Goal: Task Accomplishment & Management: Manage account settings

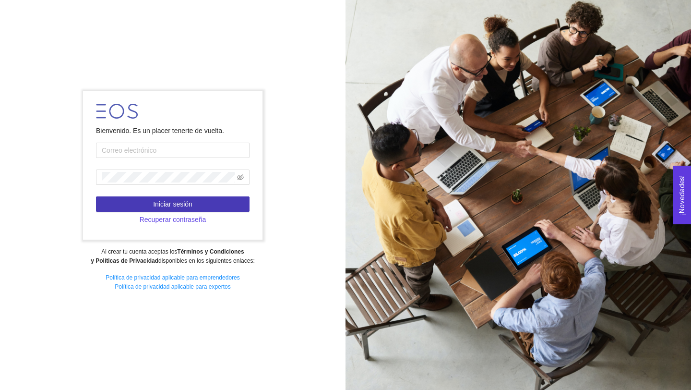
type input "[PERSON_NAME][DOMAIN_NAME][EMAIL_ADDRESS][DOMAIN_NAME]"
click at [182, 206] on span "Iniciar sesión" at bounding box center [172, 204] width 39 height 11
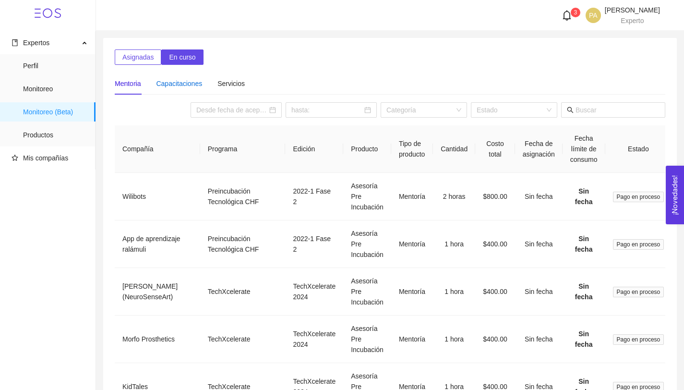
click at [182, 82] on div "Capacitaciones" at bounding box center [179, 83] width 46 height 11
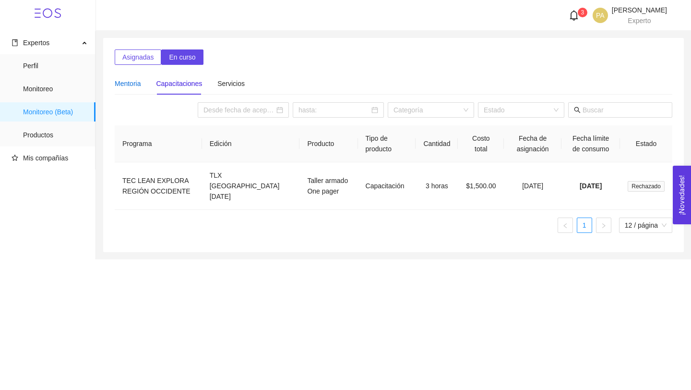
click at [130, 83] on div "Mentoria" at bounding box center [128, 83] width 26 height 11
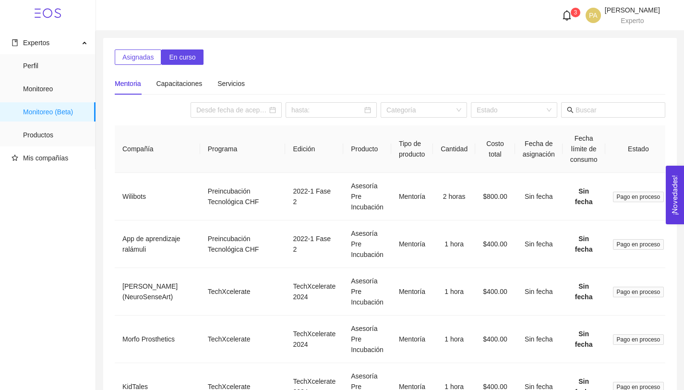
click at [561, 12] on icon "bell" at bounding box center [566, 15] width 11 height 11
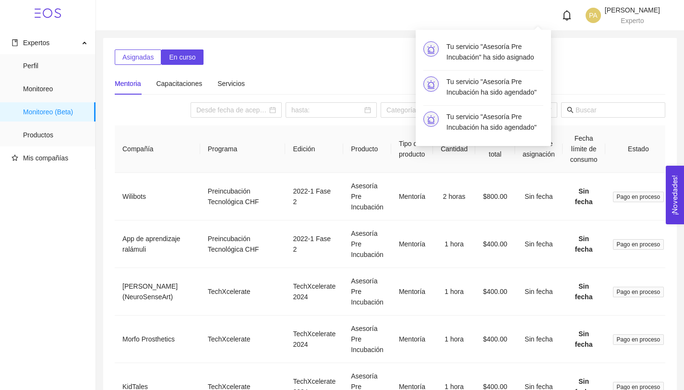
click at [139, 60] on span "Asignadas" at bounding box center [137, 57] width 31 height 11
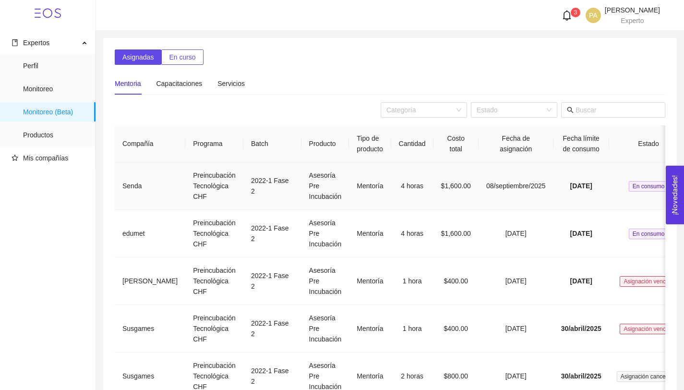
click at [185, 183] on td "Preincubación Tecnológica CHF" at bounding box center [214, 185] width 58 height 47
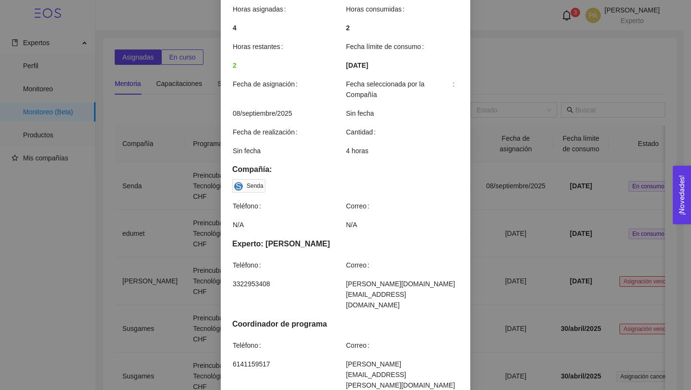
scroll to position [233, 0]
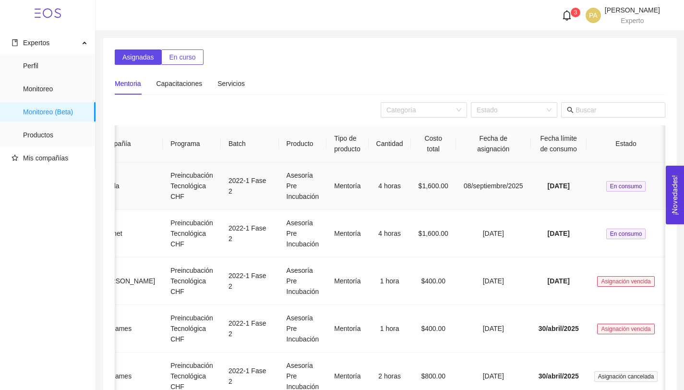
scroll to position [0, 0]
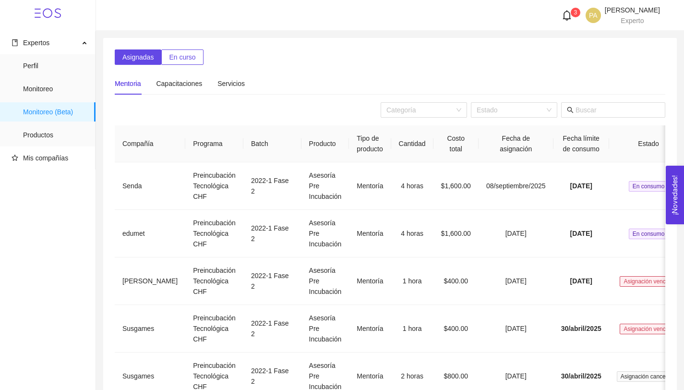
click at [309, 73] on div "Mentoria Capacitaciones Servicios" at bounding box center [390, 83] width 550 height 22
